Goal: Task Accomplishment & Management: Complete application form

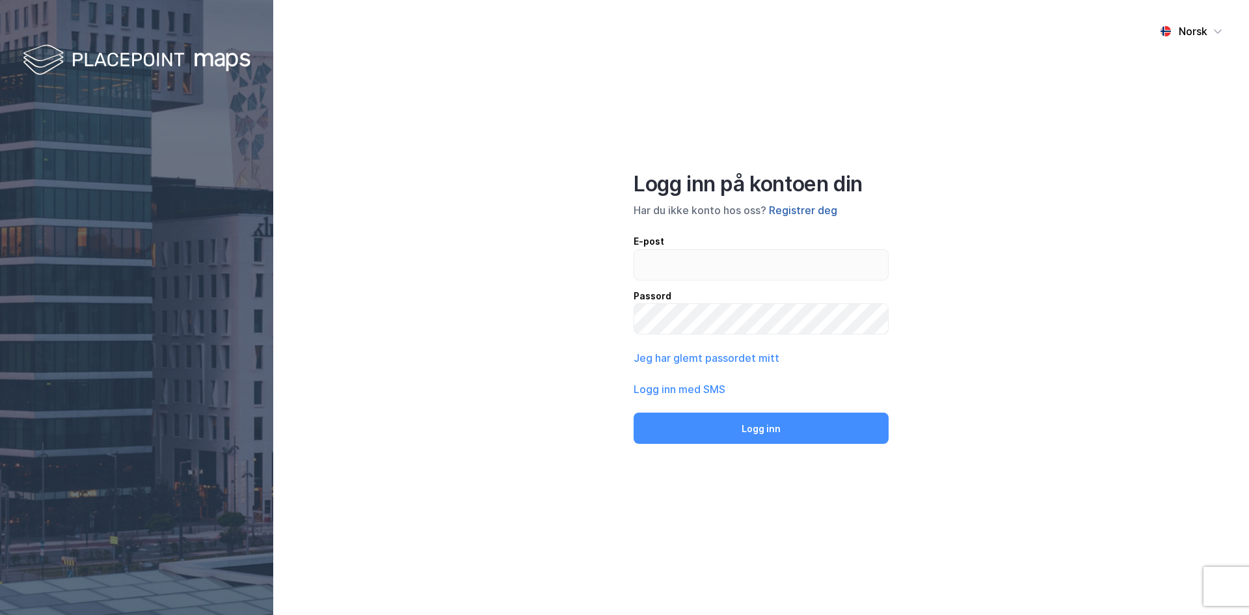
click at [797, 212] on button "Registrer deg" at bounding box center [803, 210] width 68 height 16
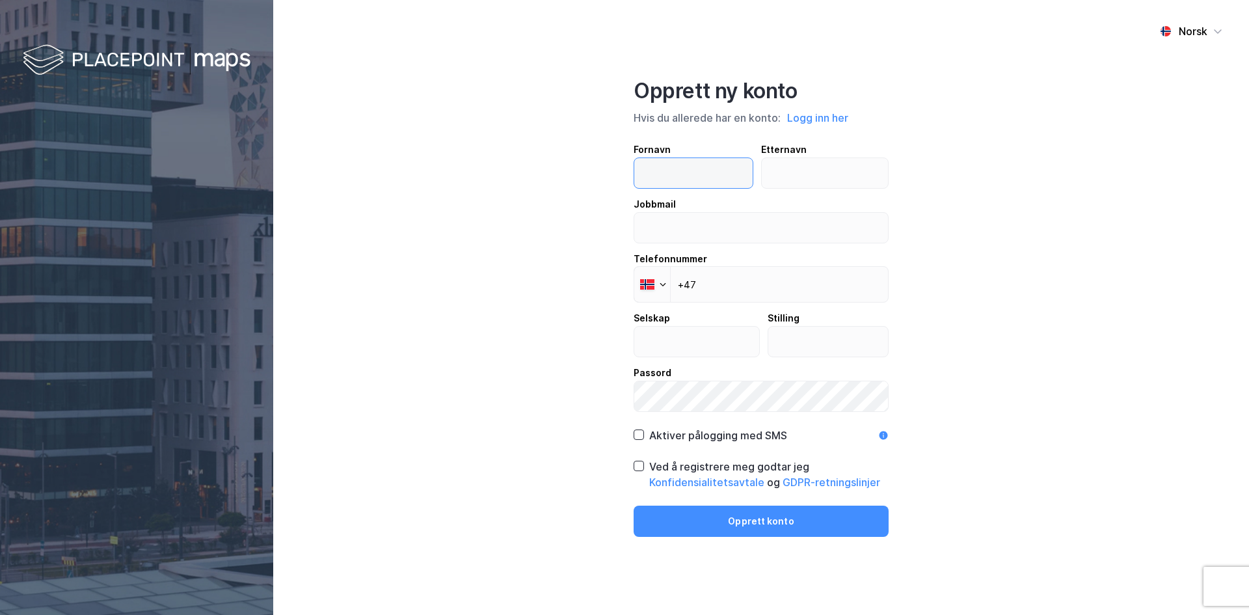
click at [705, 175] on input "text" at bounding box center [693, 173] width 118 height 30
type input "Espen"
type input "[PERSON_NAME]"
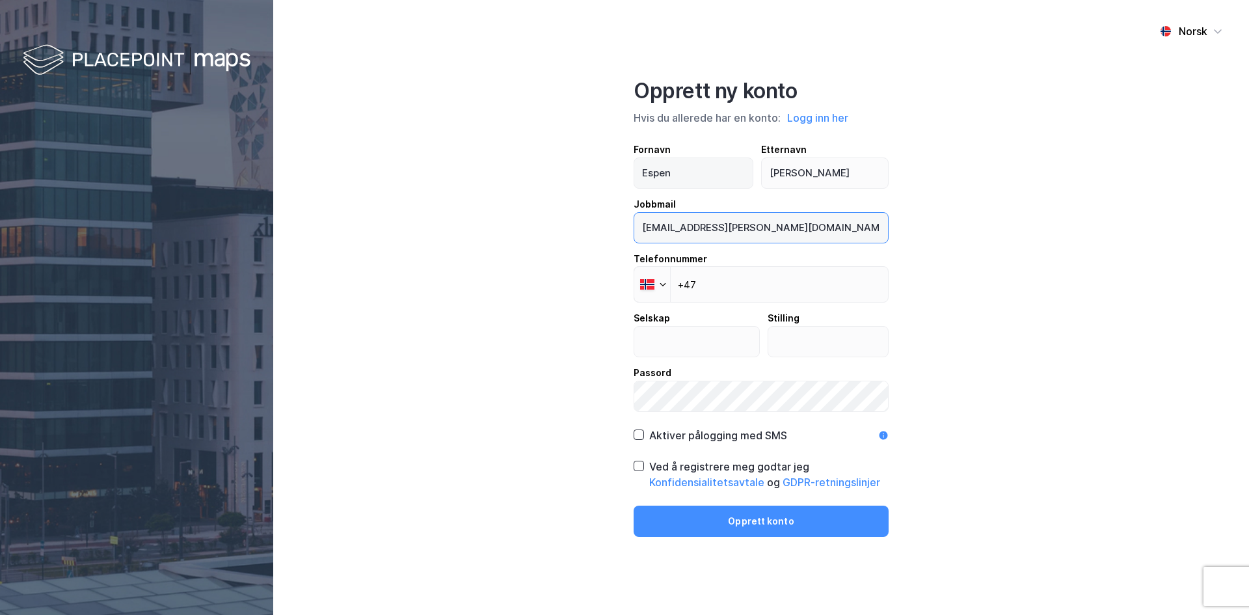
type input "[EMAIL_ADDRESS][PERSON_NAME][DOMAIN_NAME]"
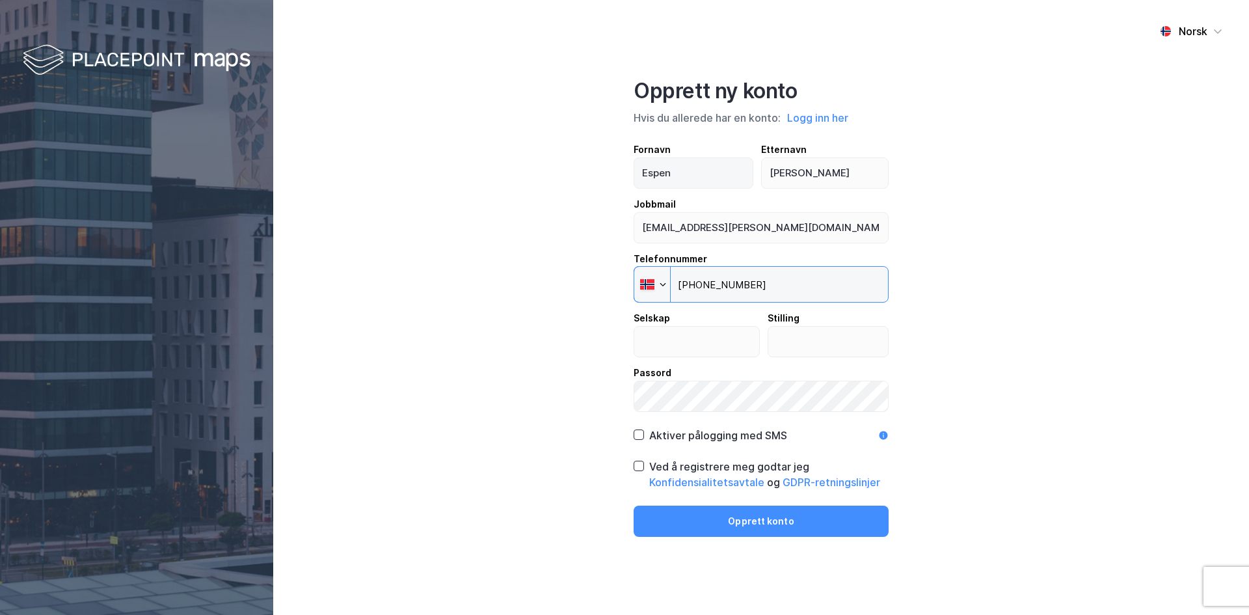
type input "[PHONE_NUMBER]"
type input "Handelsbanken"
click at [798, 351] on input "text" at bounding box center [828, 342] width 120 height 30
type input "Senior Client Manager"
click at [644, 433] on div "Aktiver pålogging med SMS" at bounding box center [711, 435] width 154 height 16
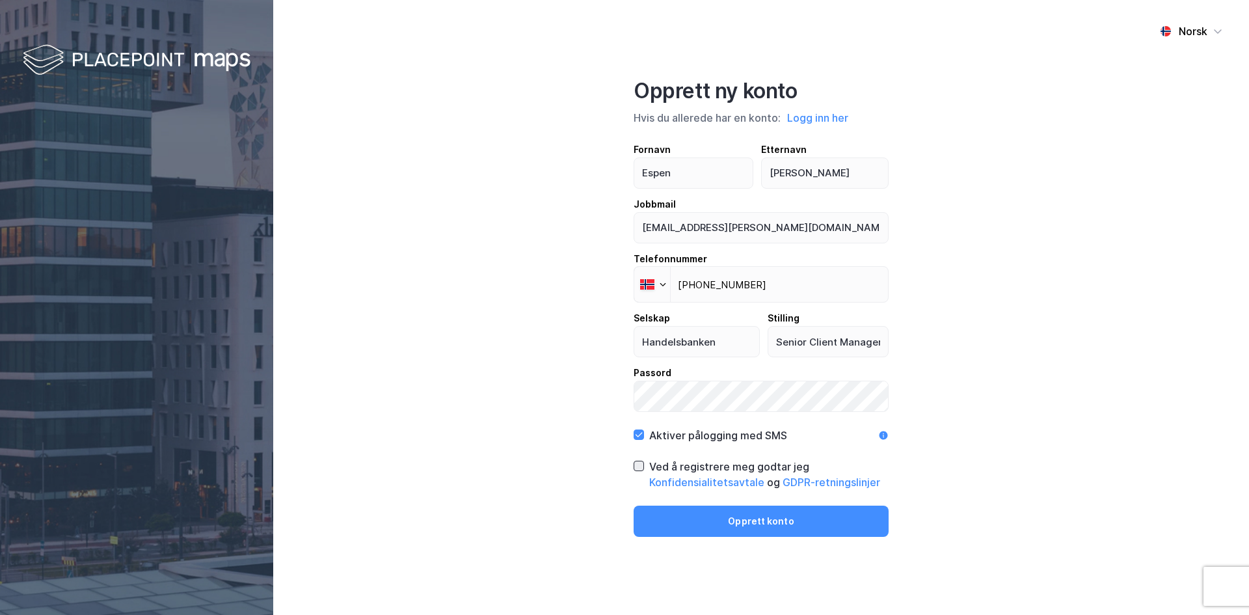
click at [635, 468] on icon at bounding box center [638, 465] width 9 height 9
click at [718, 524] on button "Opprett konto" at bounding box center [761, 520] width 255 height 31
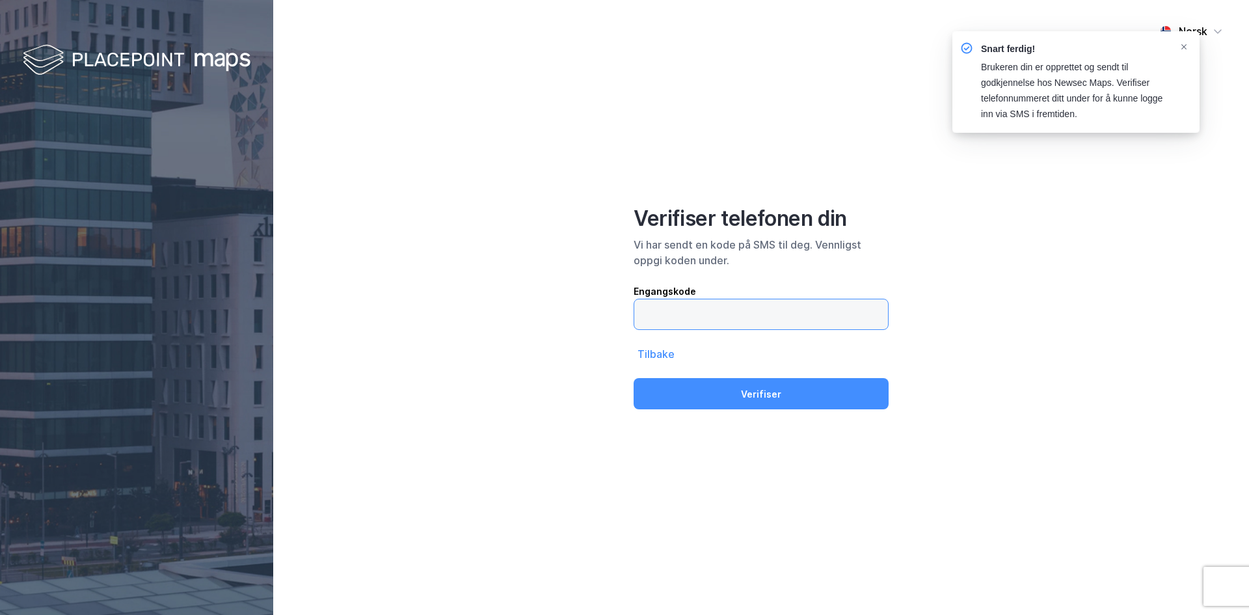
click at [708, 317] on input "text" at bounding box center [761, 314] width 254 height 30
type input "556769"
click at [634, 378] on button "Verifiser" at bounding box center [761, 393] width 255 height 31
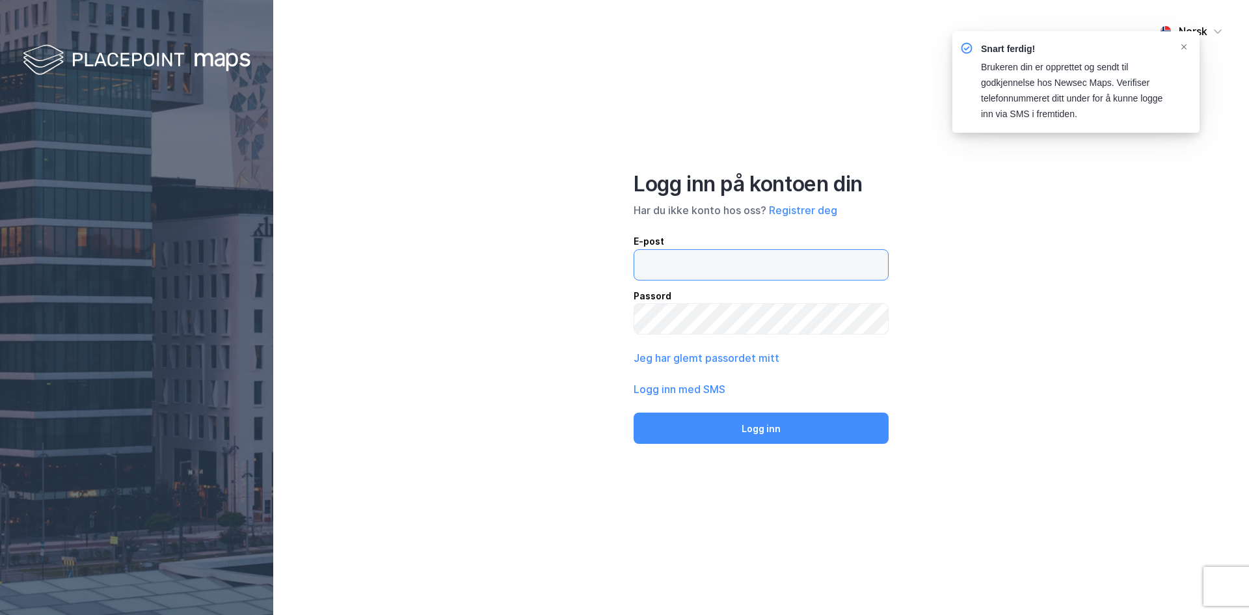
click at [731, 269] on input "email" at bounding box center [761, 265] width 254 height 30
type input "[EMAIL_ADDRESS][PERSON_NAME][DOMAIN_NAME]"
click at [634, 412] on button "Logg inn" at bounding box center [761, 427] width 255 height 31
click at [743, 278] on input "email" at bounding box center [761, 265] width 254 height 30
type input "[EMAIL_ADDRESS][PERSON_NAME][DOMAIN_NAME]"
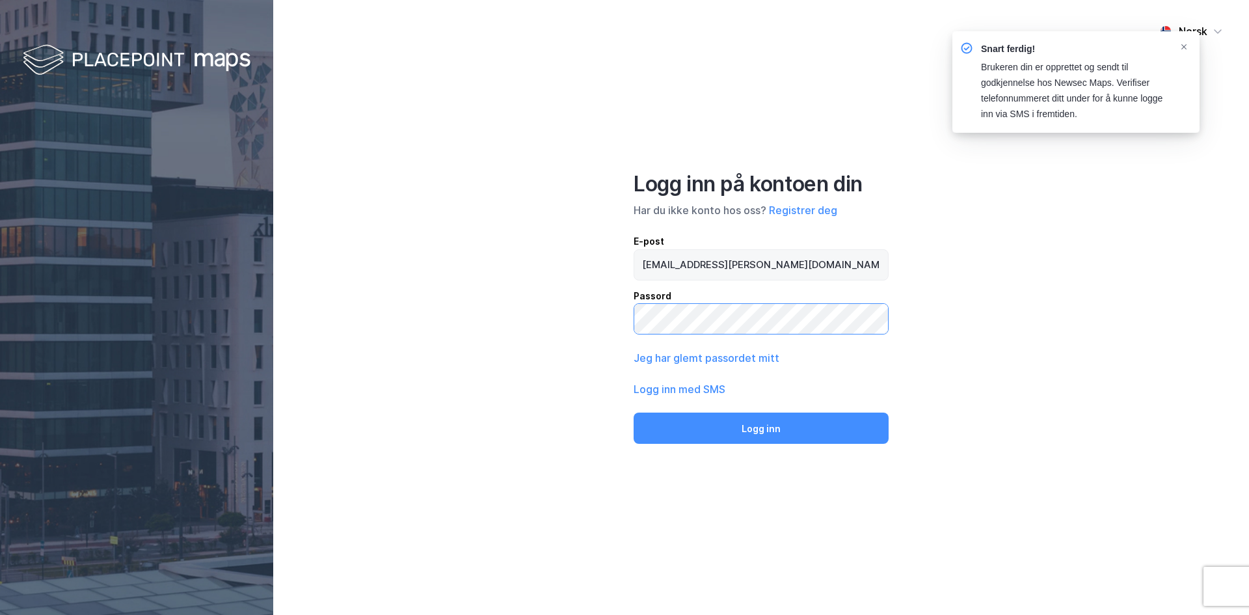
click at [634, 412] on button "Logg inn" at bounding box center [761, 427] width 255 height 31
click at [1181, 47] on icon "Notifications Alt+T" at bounding box center [1184, 47] width 8 height 8
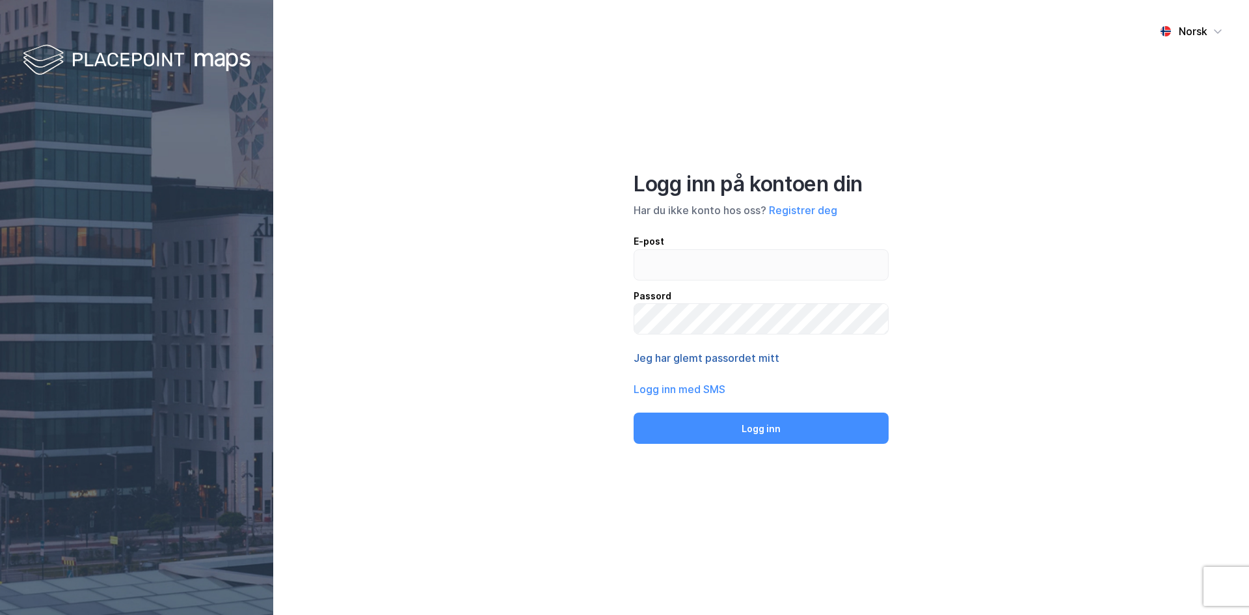
click at [699, 354] on button "Jeg har glemt passordet mitt" at bounding box center [707, 358] width 146 height 16
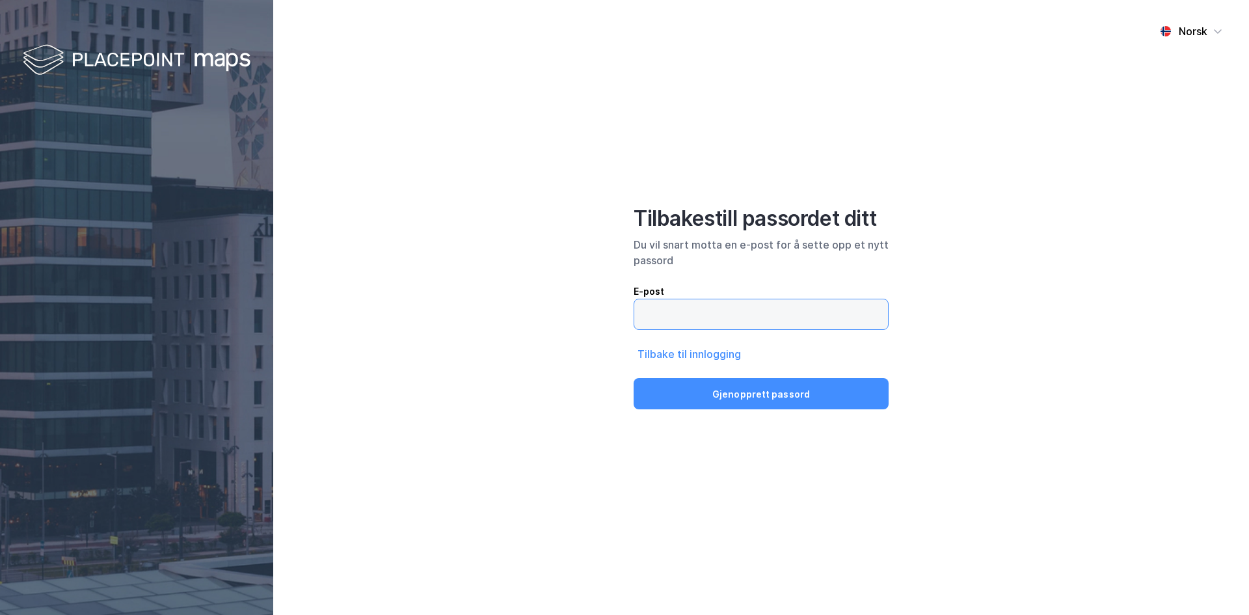
click at [690, 315] on input "email" at bounding box center [761, 314] width 254 height 30
type input "[EMAIL_ADDRESS][PERSON_NAME][DOMAIN_NAME]"
click at [634, 378] on button "Gjenopprett passord" at bounding box center [761, 393] width 255 height 31
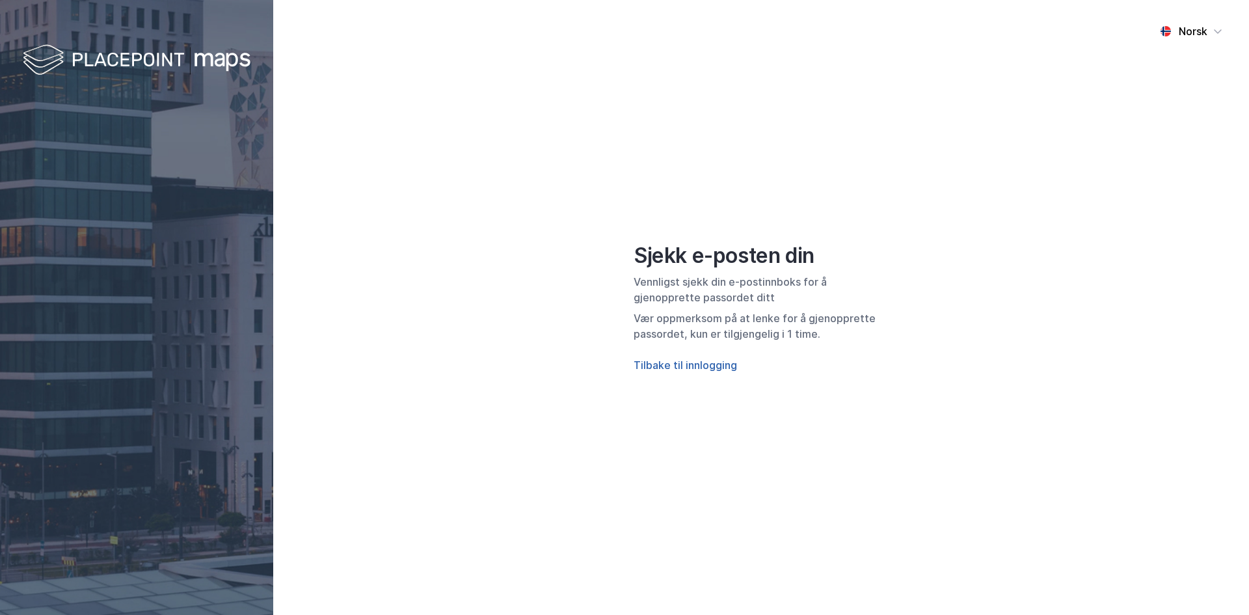
click at [667, 369] on button "Tilbake til innlogging" at bounding box center [685, 365] width 103 height 16
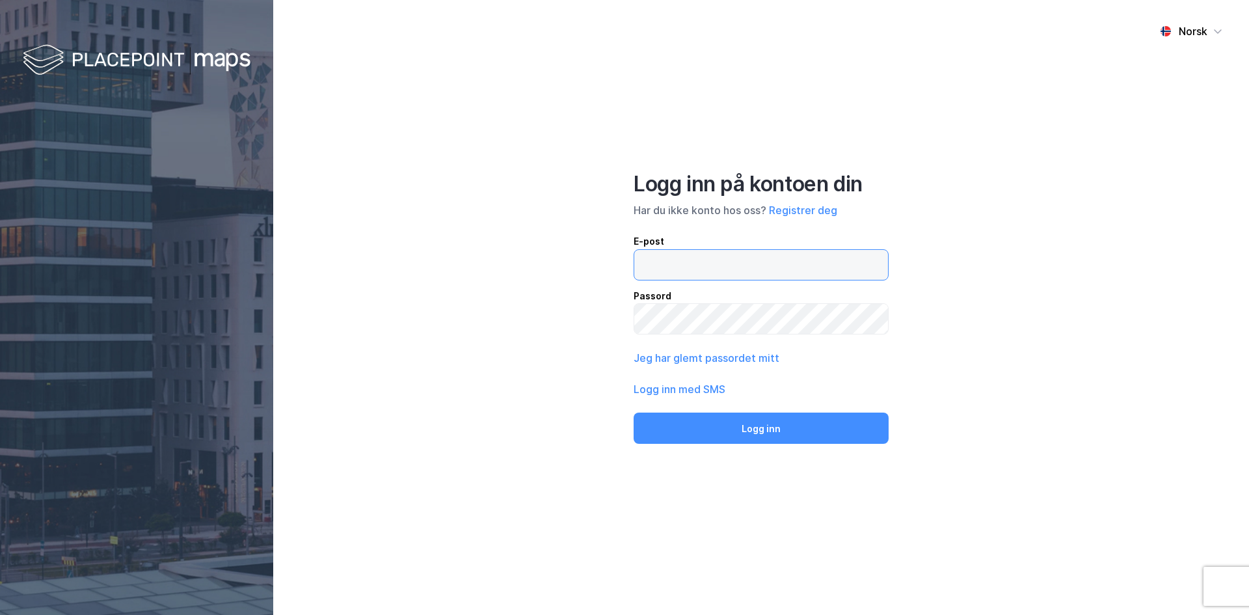
click at [689, 265] on input "email" at bounding box center [761, 265] width 254 height 30
type input "e"
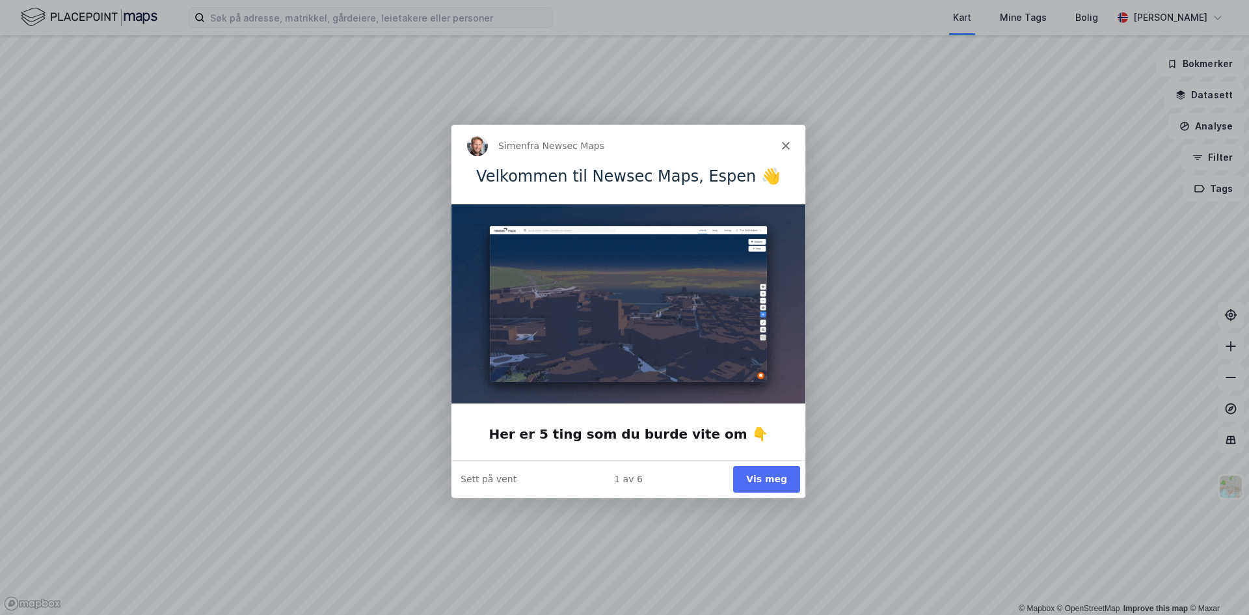
click at [763, 482] on button "Vis meg" at bounding box center [765, 477] width 67 height 27
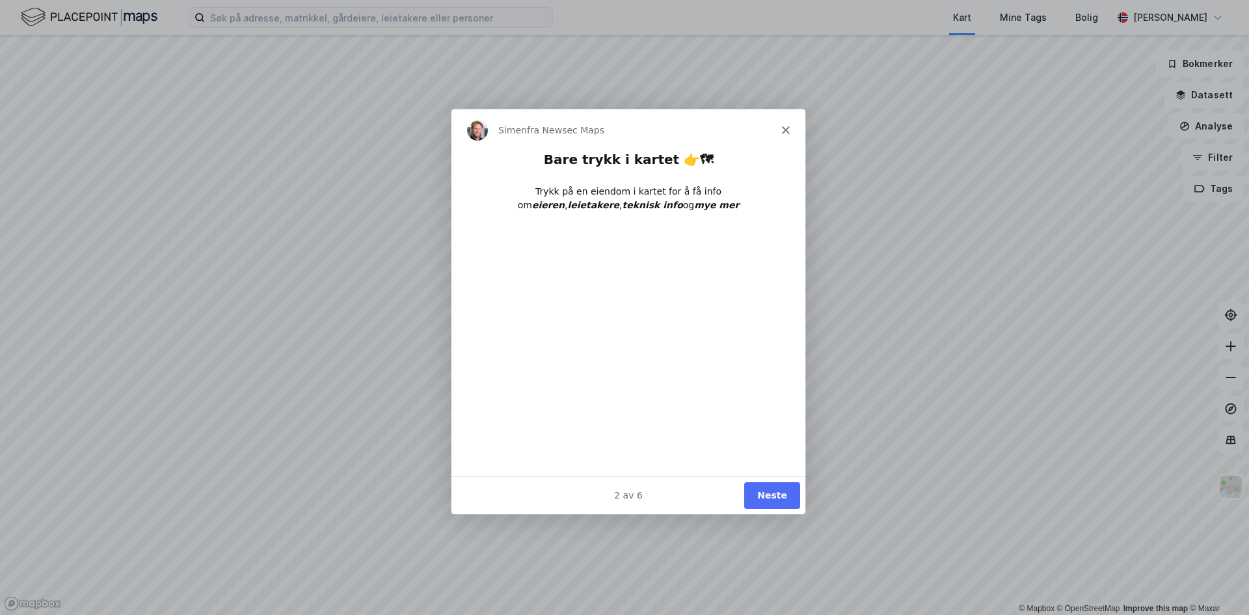
click at [769, 498] on button "Neste" at bounding box center [771, 494] width 56 height 27
click at [769, 494] on button "Neste" at bounding box center [771, 494] width 56 height 27
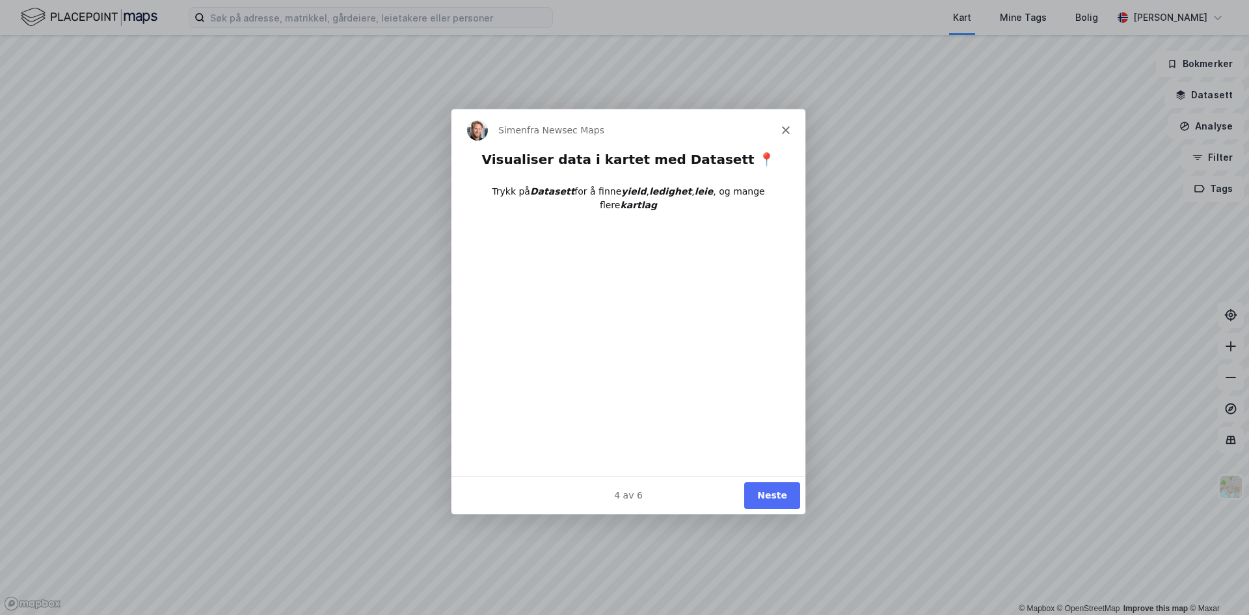
click at [769, 494] on button "Neste" at bounding box center [771, 494] width 56 height 27
click at [769, 494] on button "Ferdig" at bounding box center [770, 494] width 59 height 27
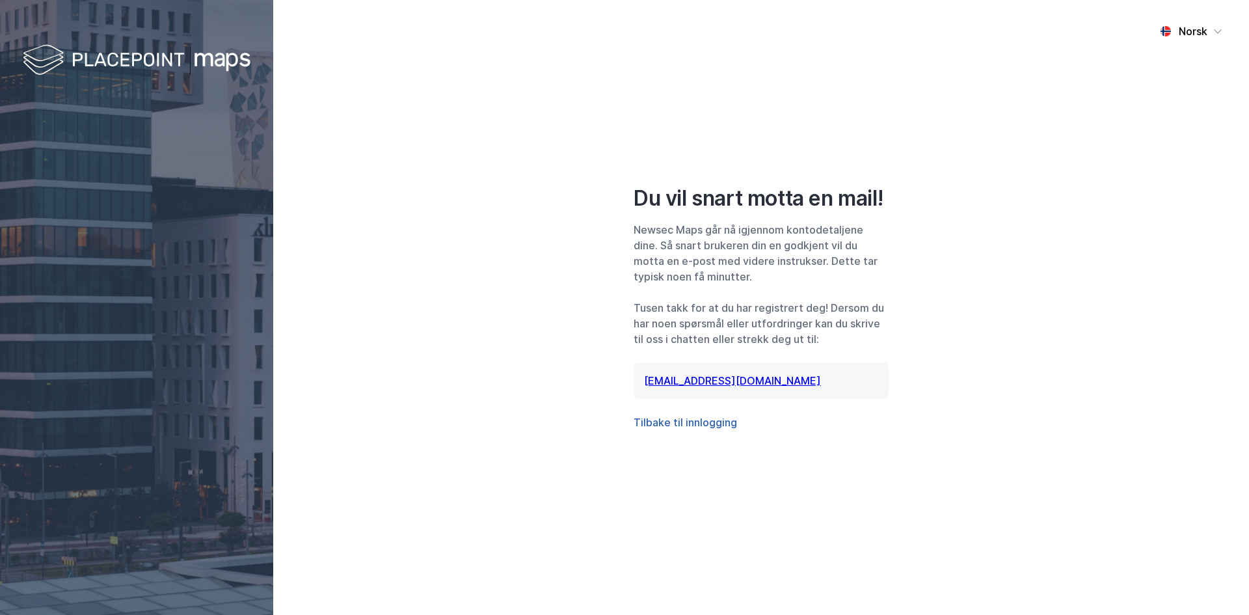
click at [699, 423] on button "Tilbake til innlogging" at bounding box center [685, 422] width 103 height 16
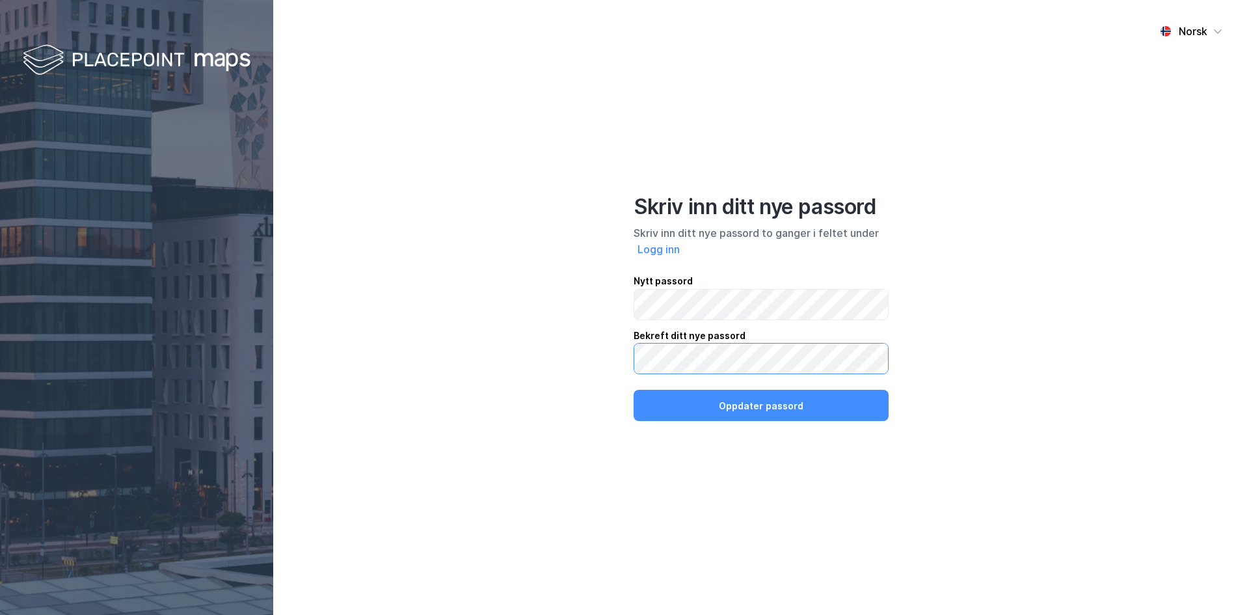
click button "Oppdater passord" at bounding box center [761, 405] width 255 height 31
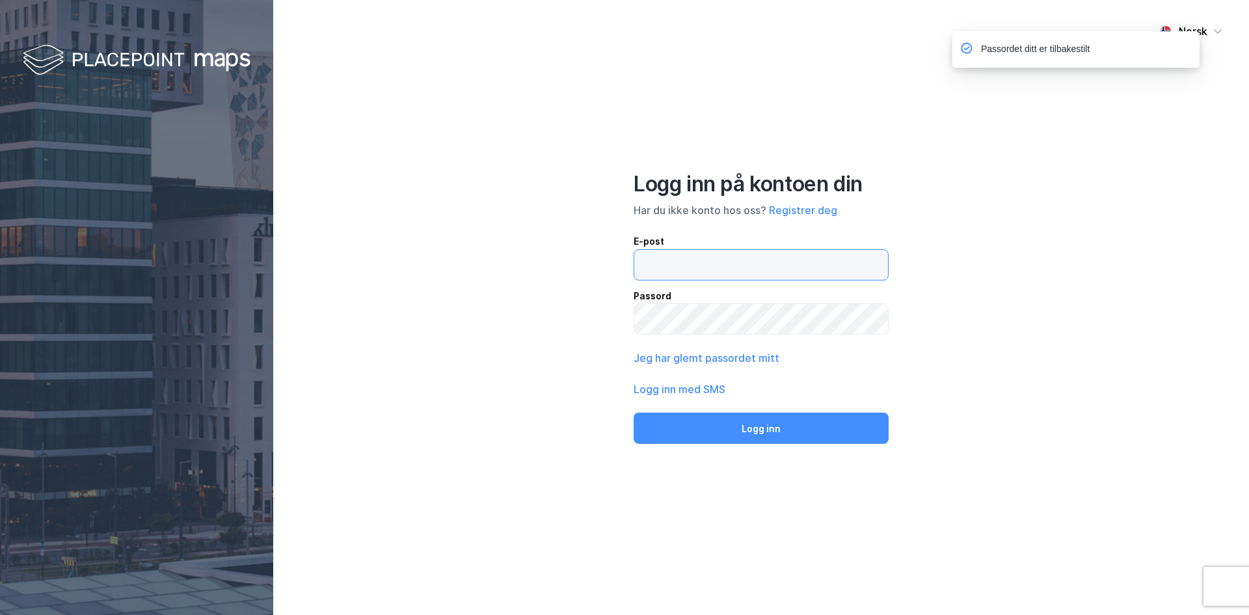
click at [702, 257] on input "email" at bounding box center [761, 265] width 254 height 30
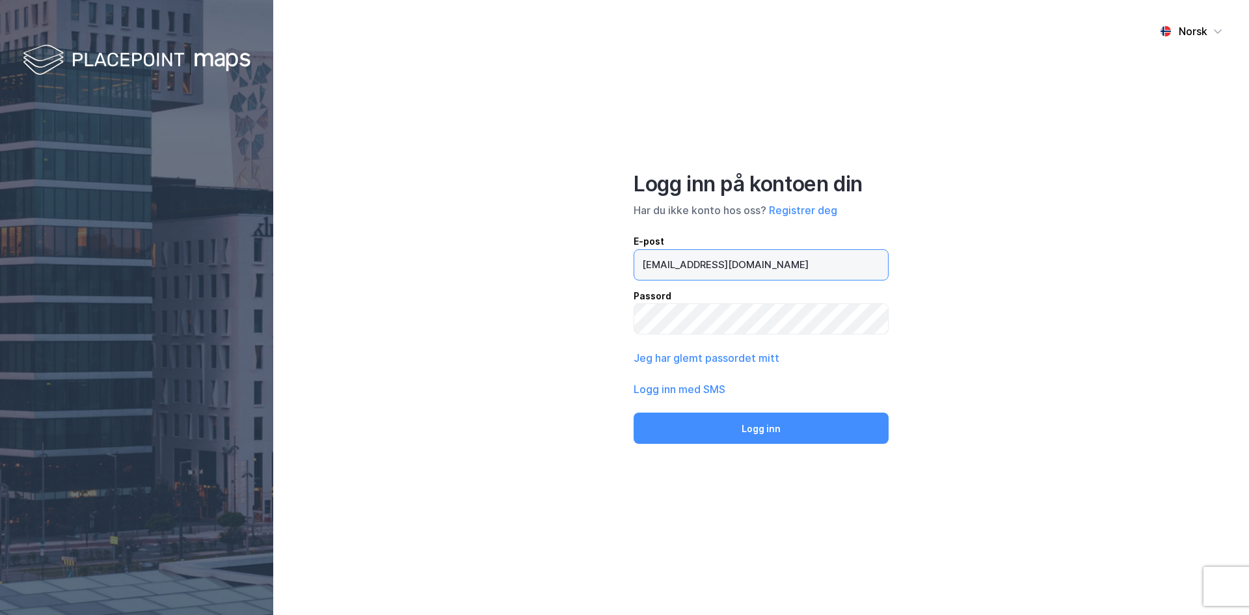
type input "espen.ganberg-odegaard@handelsbanken.no"
click at [634, 412] on button "Logg inn" at bounding box center [761, 427] width 255 height 31
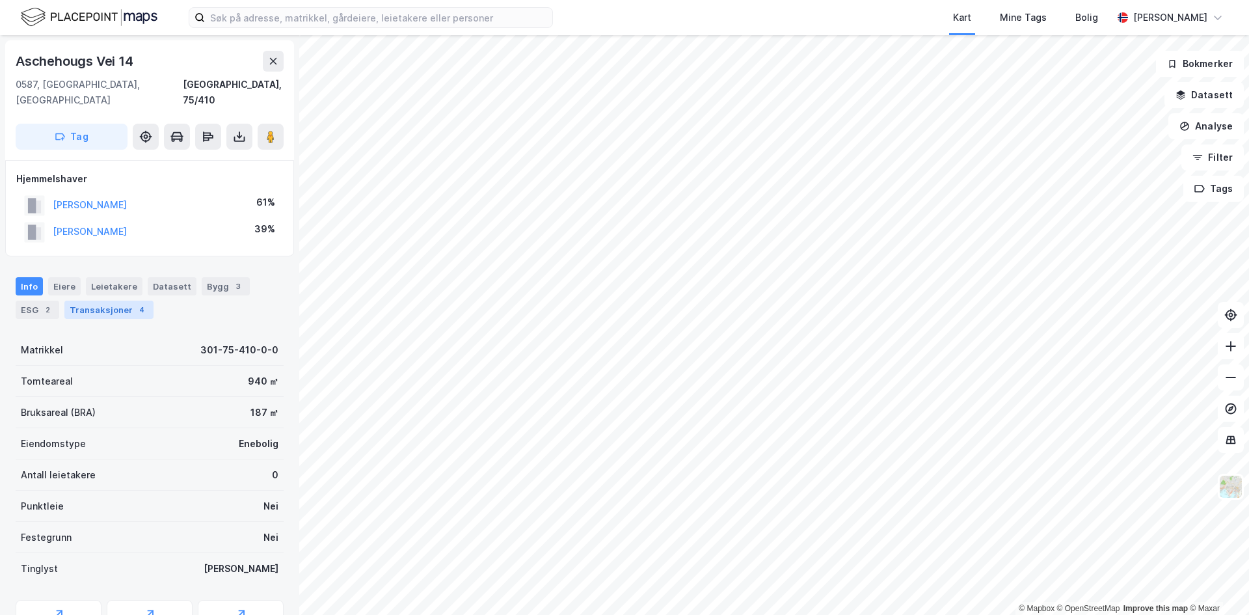
click at [117, 301] on div "Transaksjoner 4" at bounding box center [108, 310] width 89 height 18
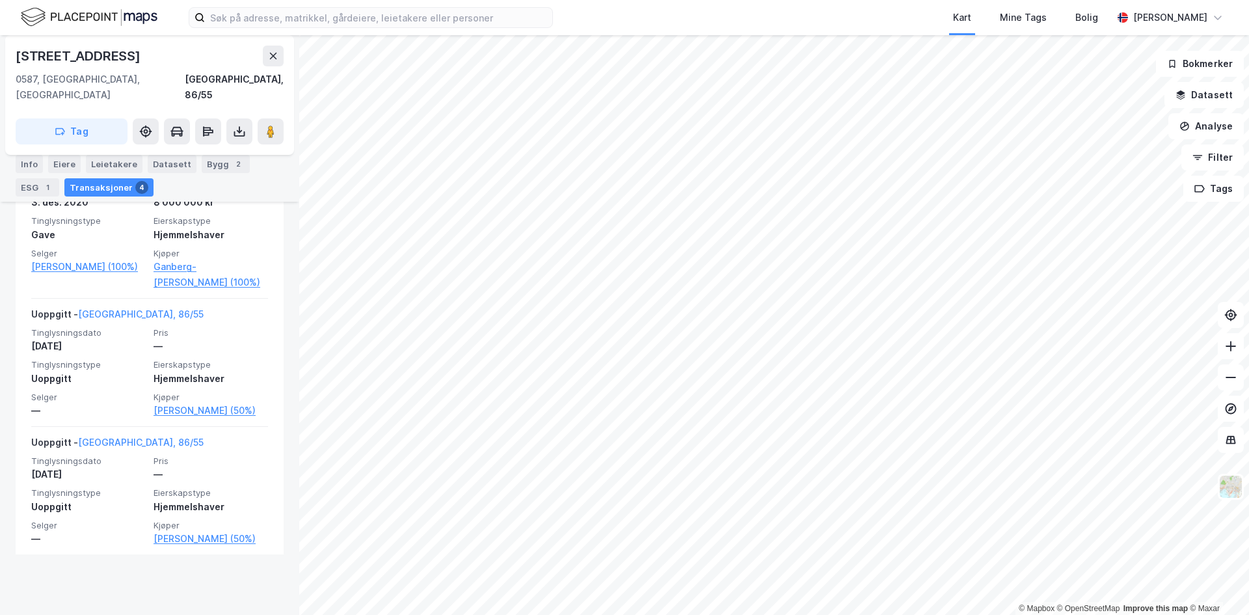
scroll to position [526, 0]
